Goal: Task Accomplishment & Management: Manage account settings

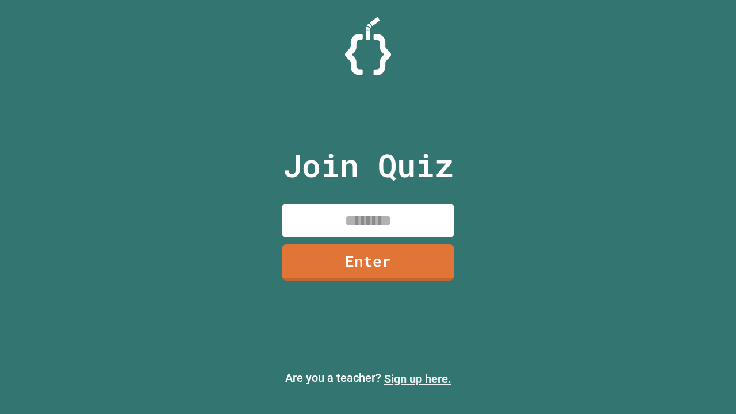
click at [417, 379] on link "Sign up here." at bounding box center [417, 379] width 67 height 14
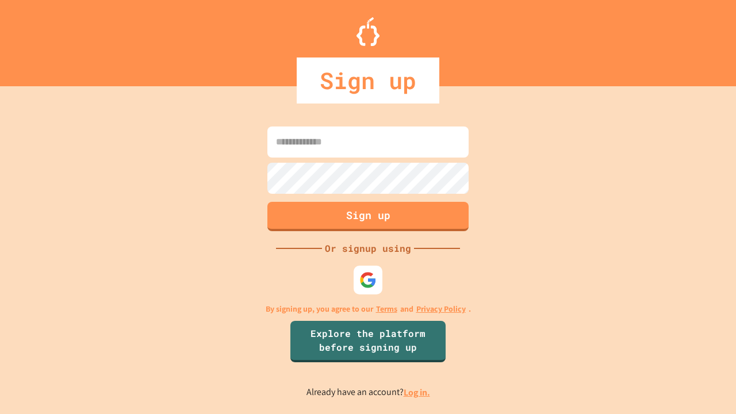
click at [417, 392] on link "Log in." at bounding box center [417, 392] width 26 height 12
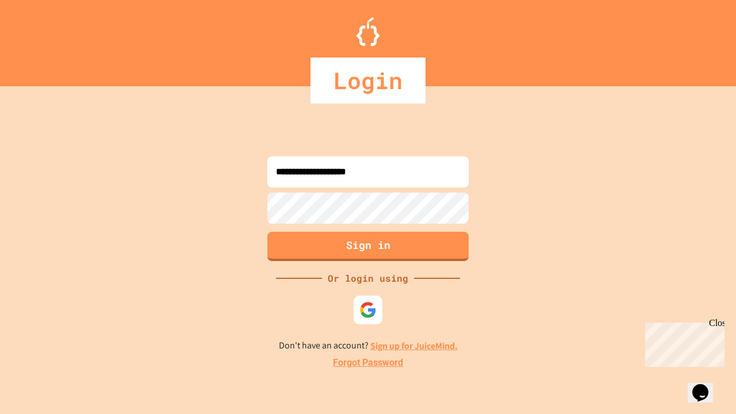
type input "**********"
